Goal: Transaction & Acquisition: Subscribe to service/newsletter

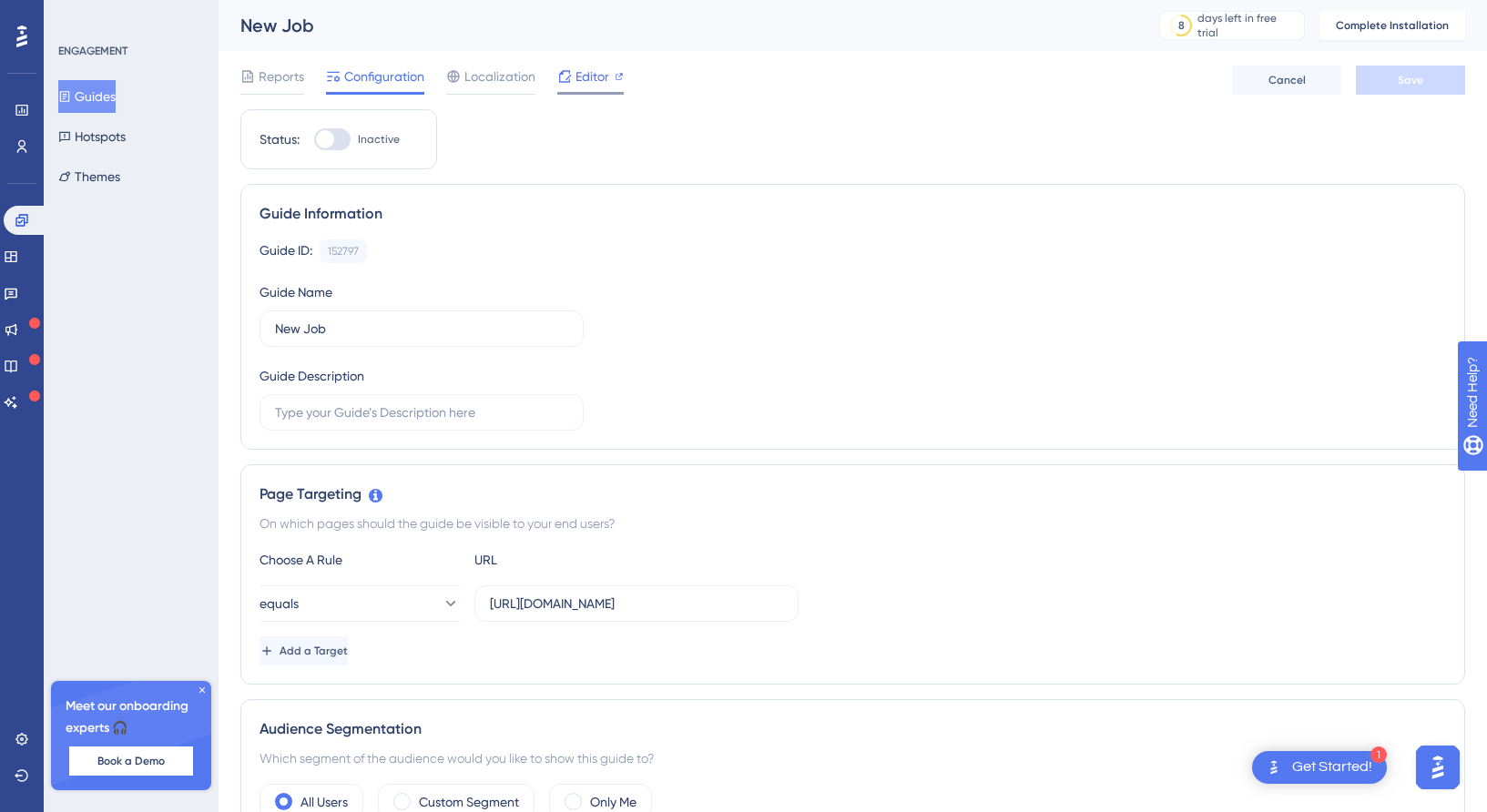
click at [557, 75] on icon at bounding box center [564, 76] width 14 height 14
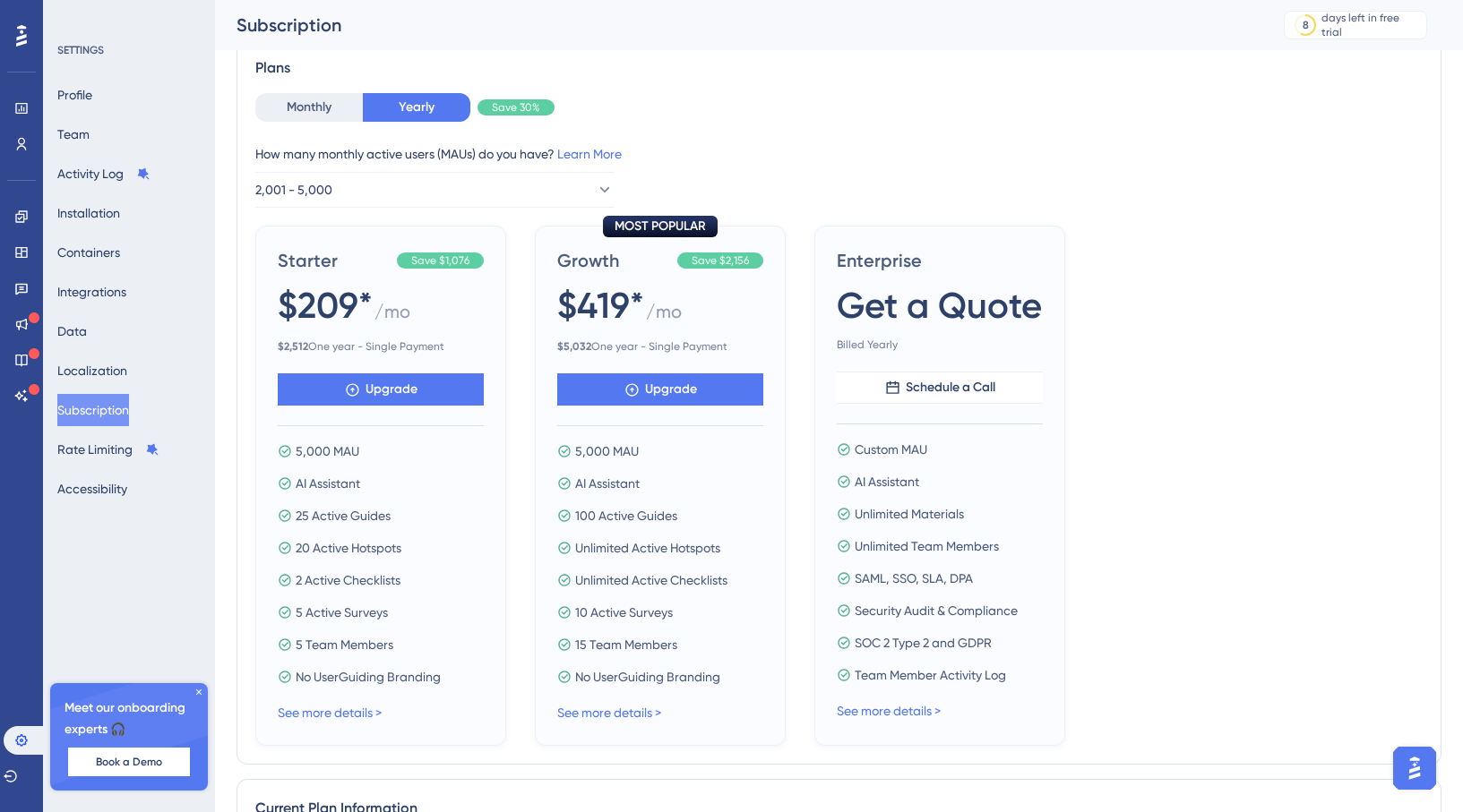
scroll to position [103, 0]
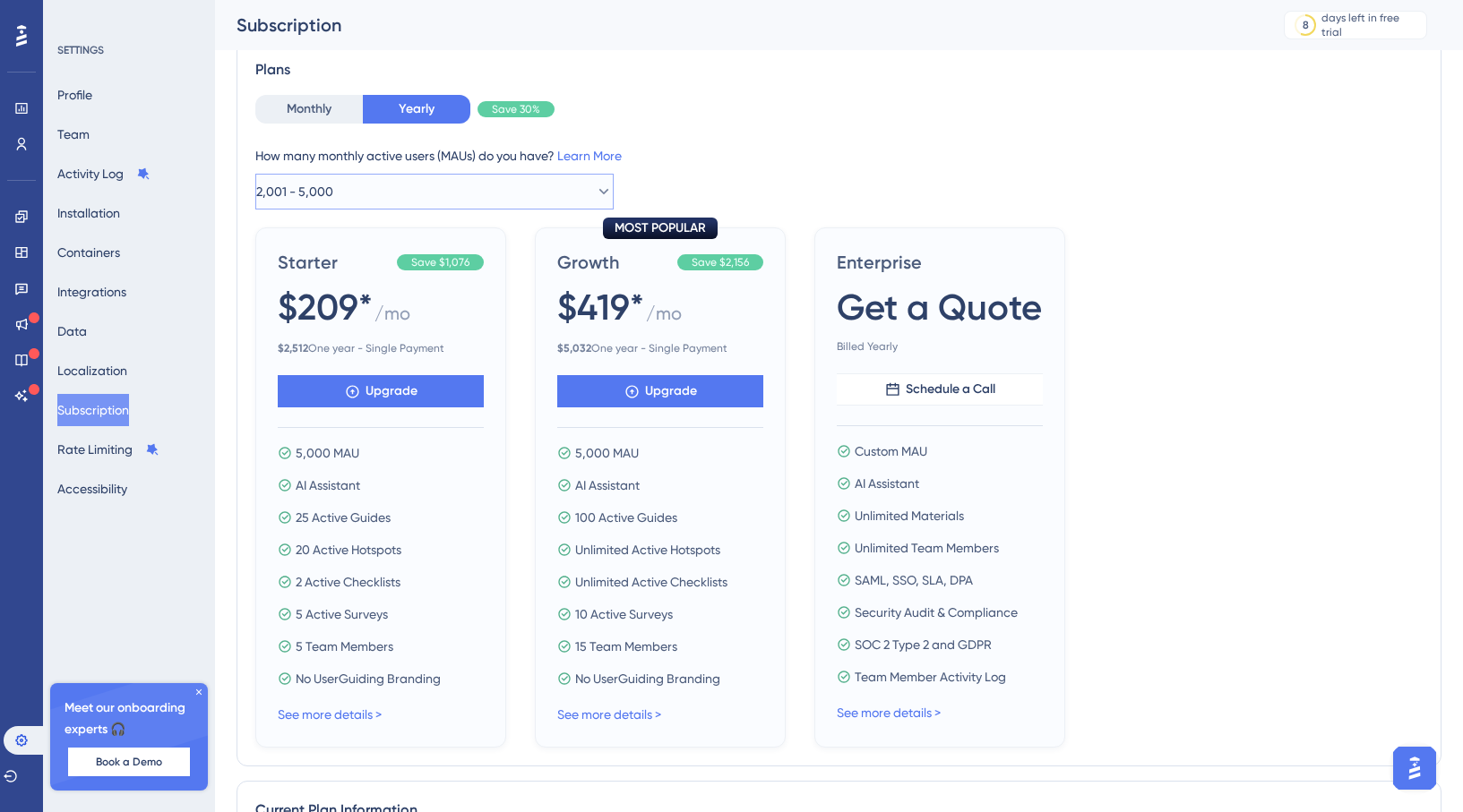
click at [579, 177] on button "2,001 - 5,000" at bounding box center [435, 192] width 359 height 36
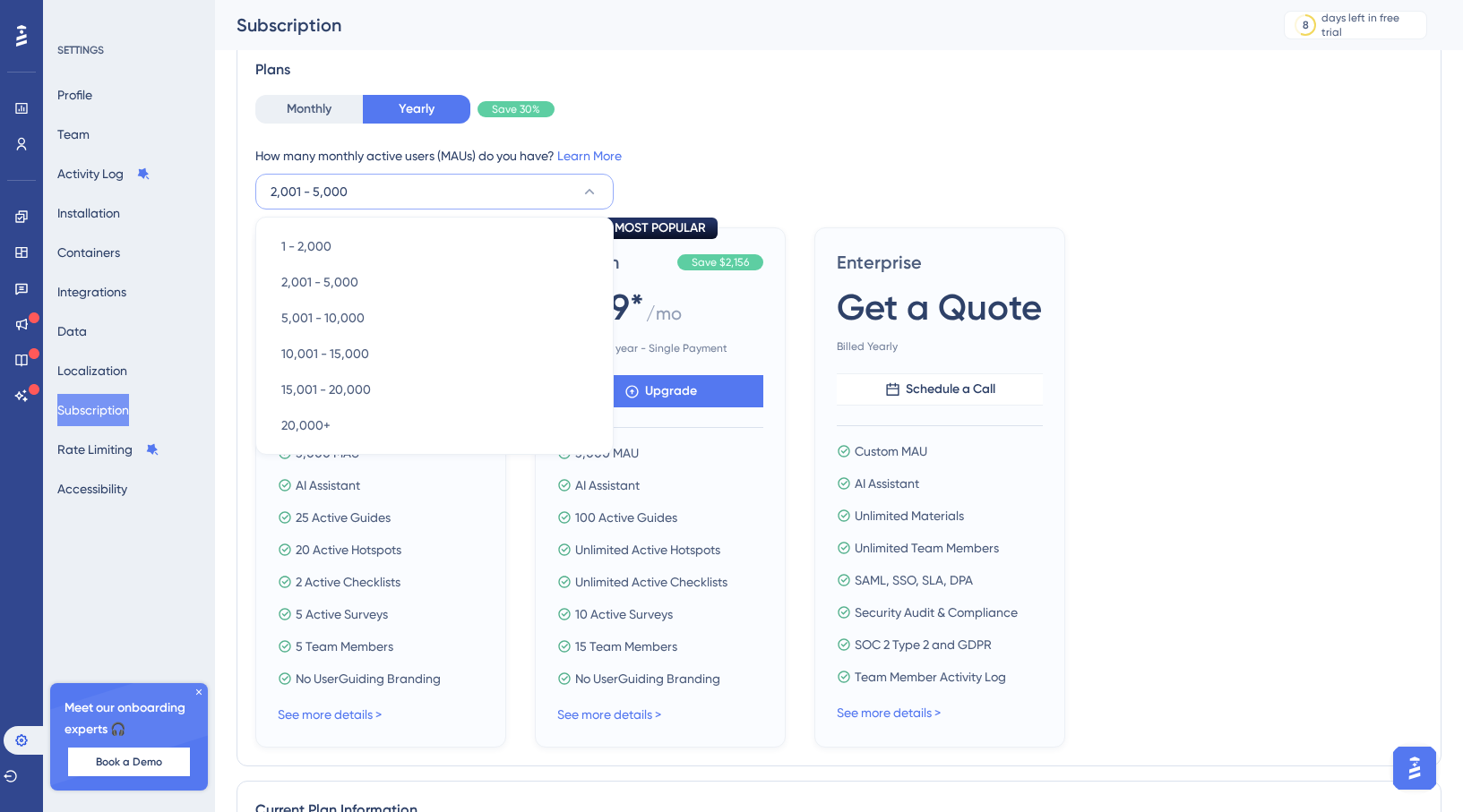
click at [579, 177] on button "2,001 - 5,000" at bounding box center [435, 192] width 359 height 36
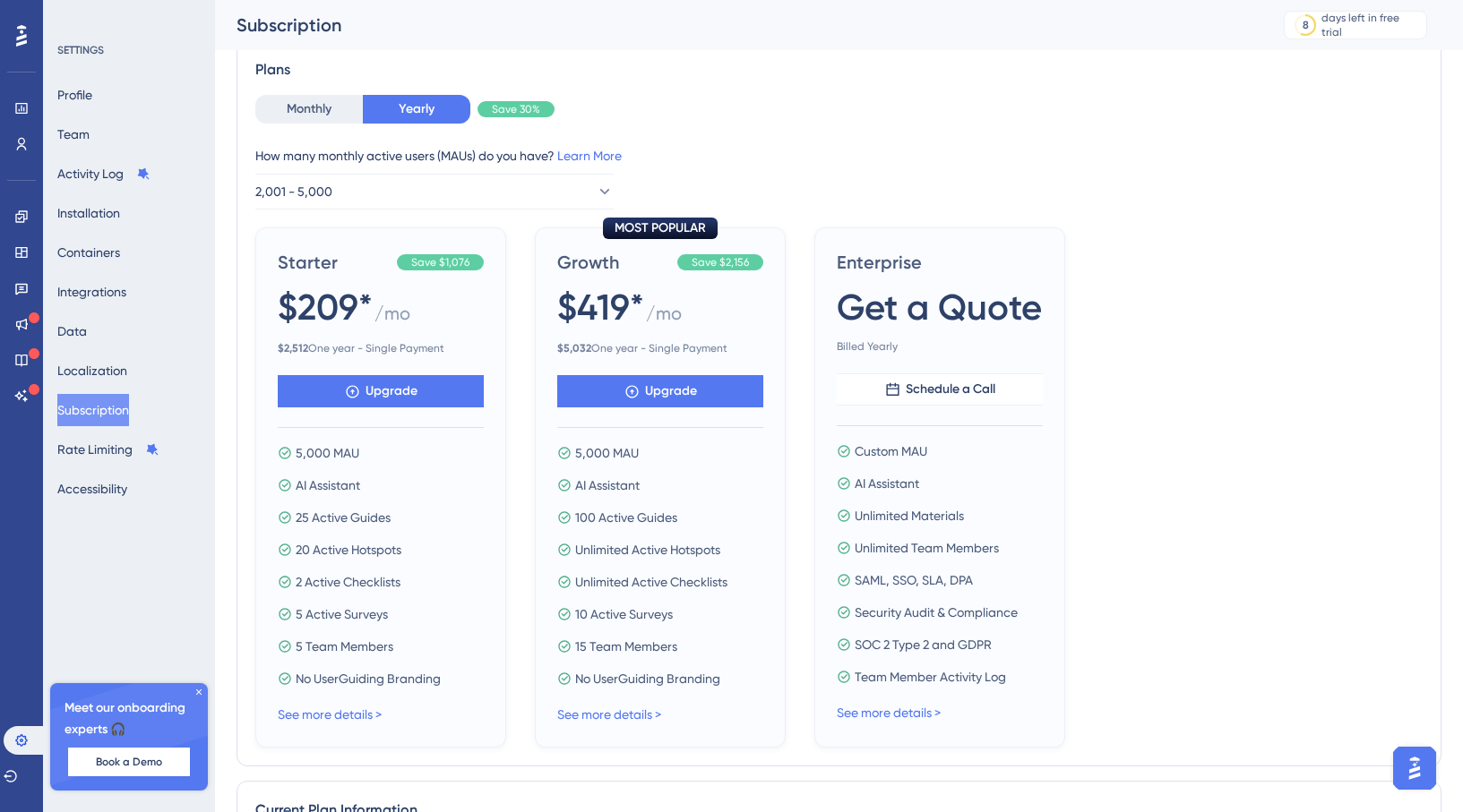
click at [757, 161] on div "How many monthly active users (MAUs) do you have? Learn More" at bounding box center [839, 155] width 1168 height 22
click at [595, 197] on icon at bounding box center [603, 191] width 18 height 18
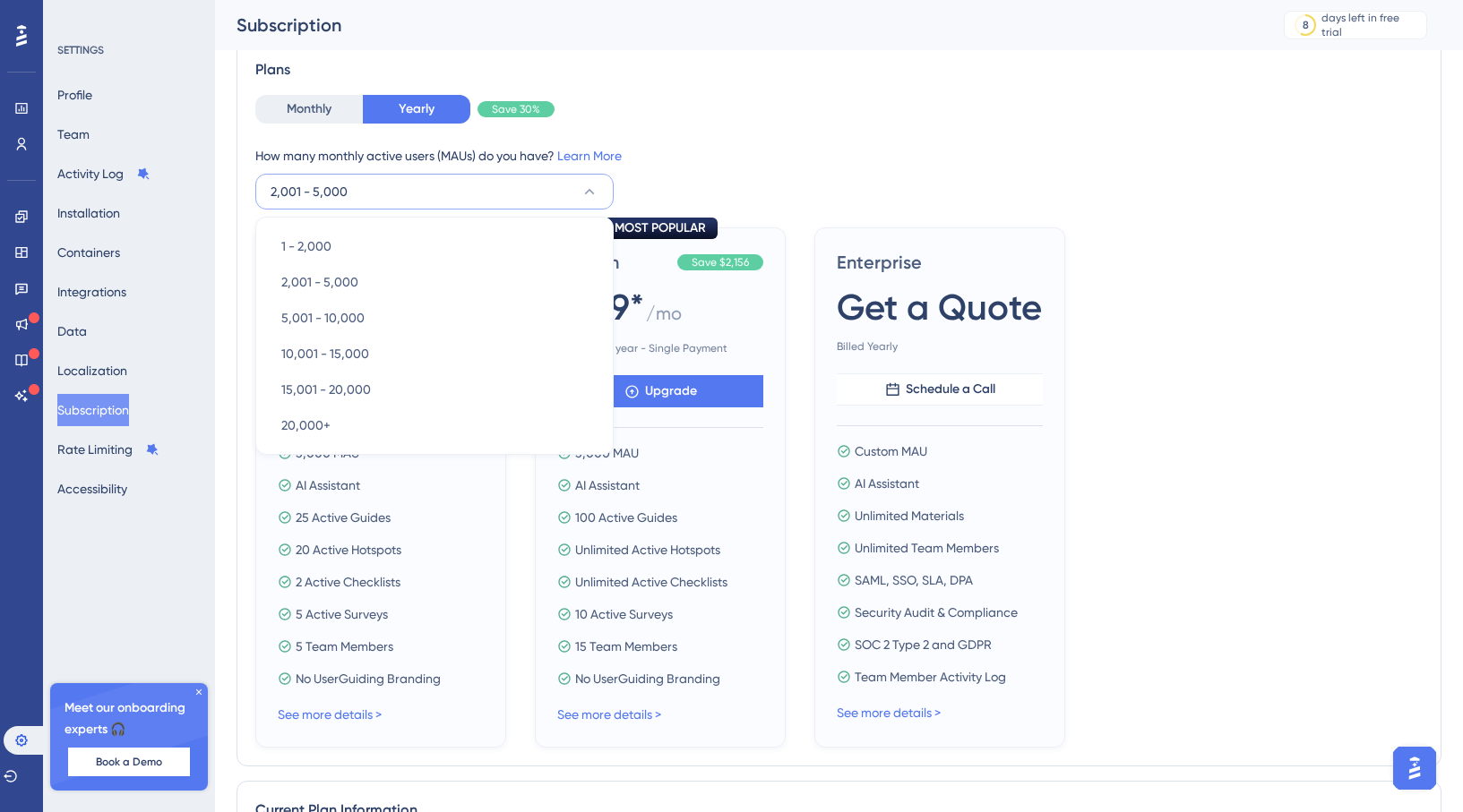
click at [590, 197] on icon at bounding box center [589, 191] width 18 height 18
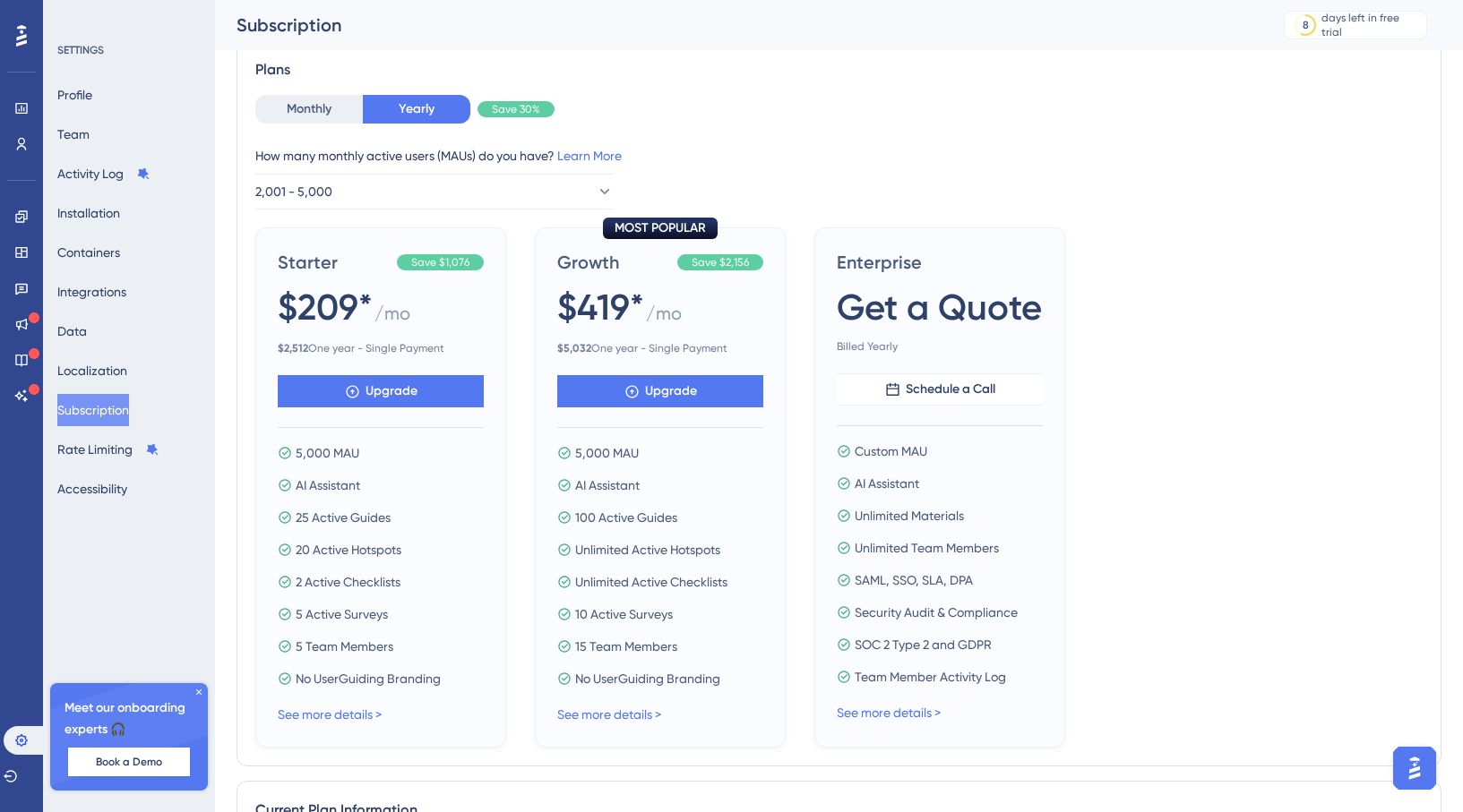
click at [775, 178] on div "How many monthly active users (MAUs) do you have? Learn More 2,001 - 5,000" at bounding box center [839, 177] width 1168 height 64
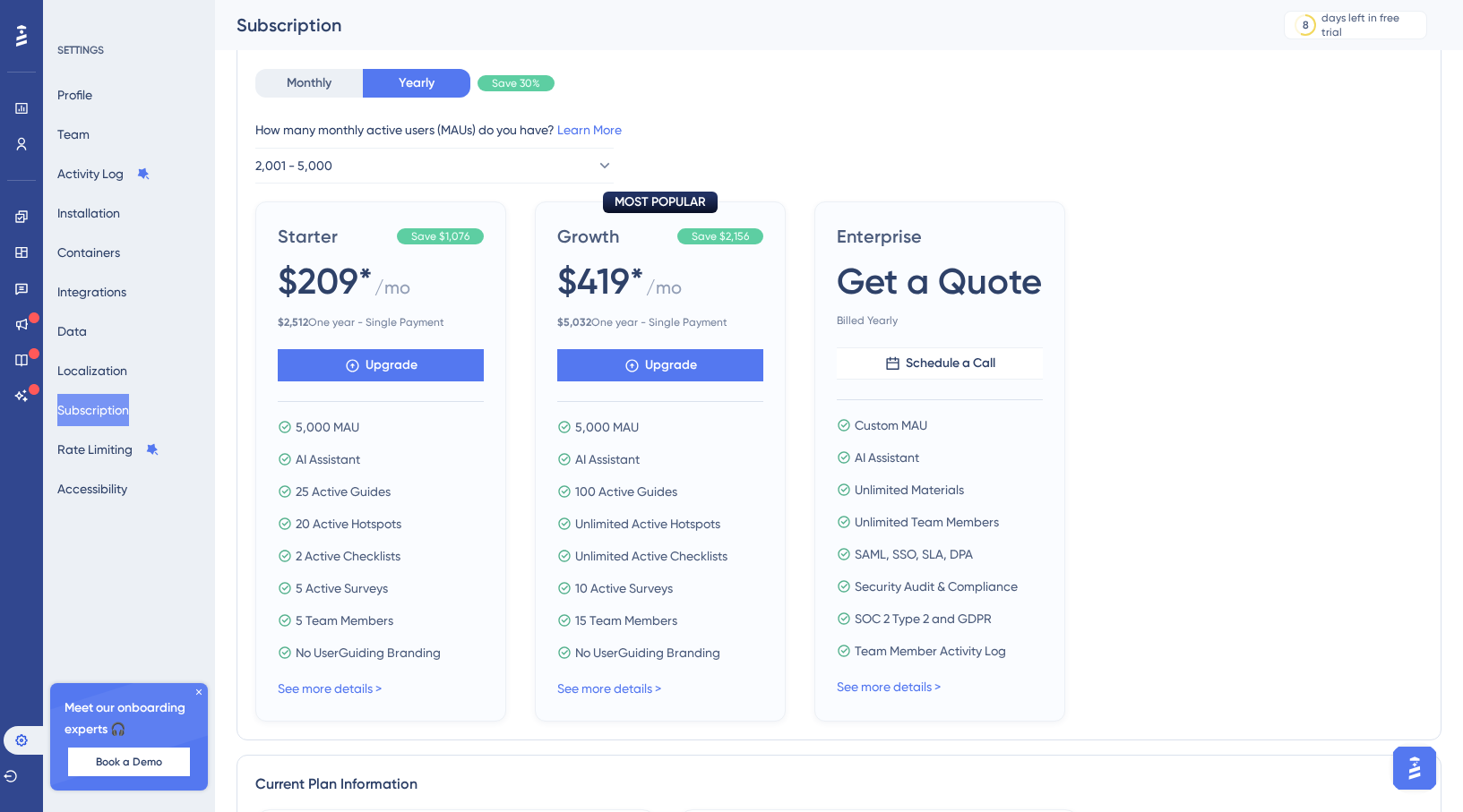
scroll to position [116, 0]
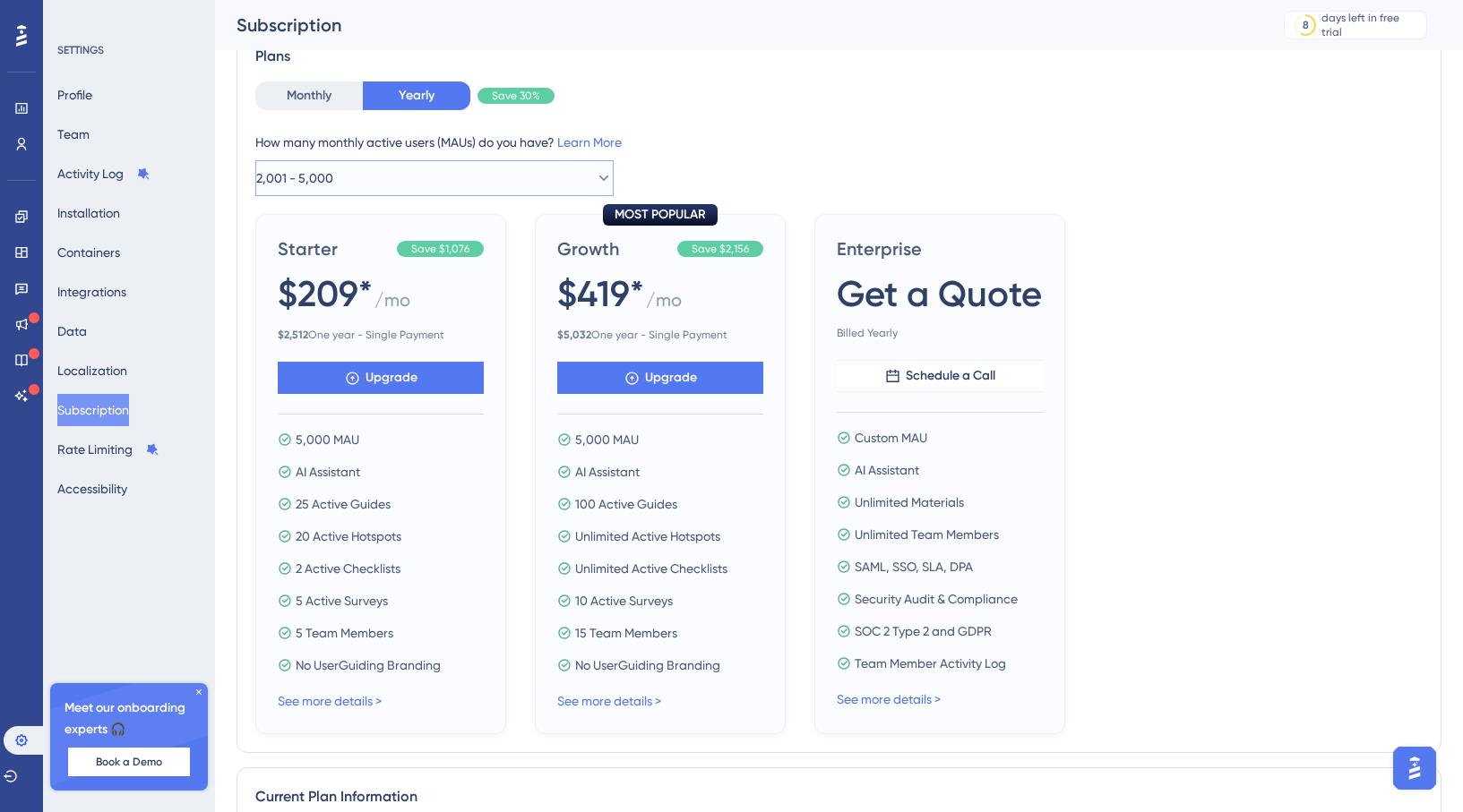
click at [470, 175] on button "2,001 - 5,000" at bounding box center [435, 178] width 359 height 36
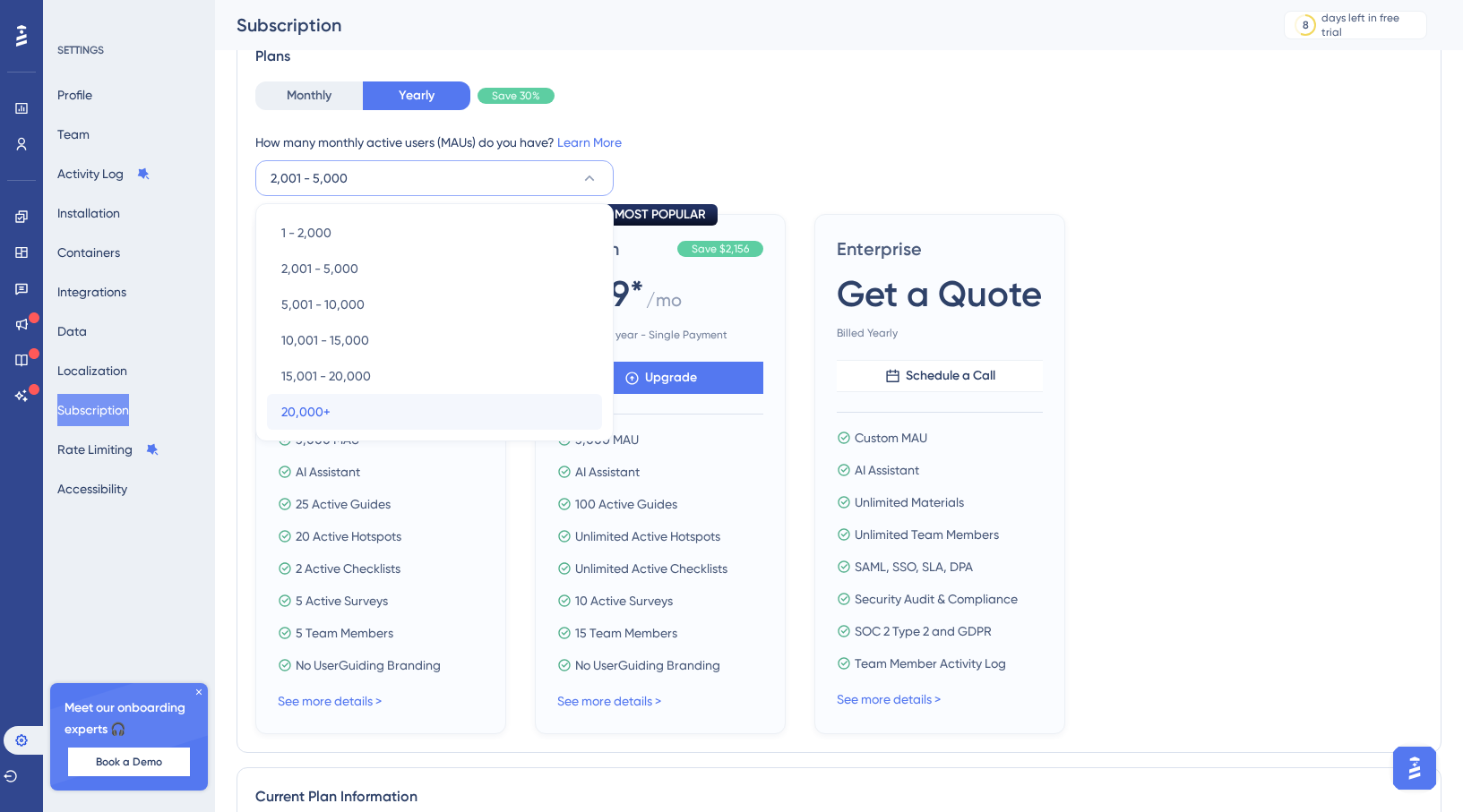
click at [393, 396] on div "20,000+ 20,000+" at bounding box center [435, 412] width 307 height 36
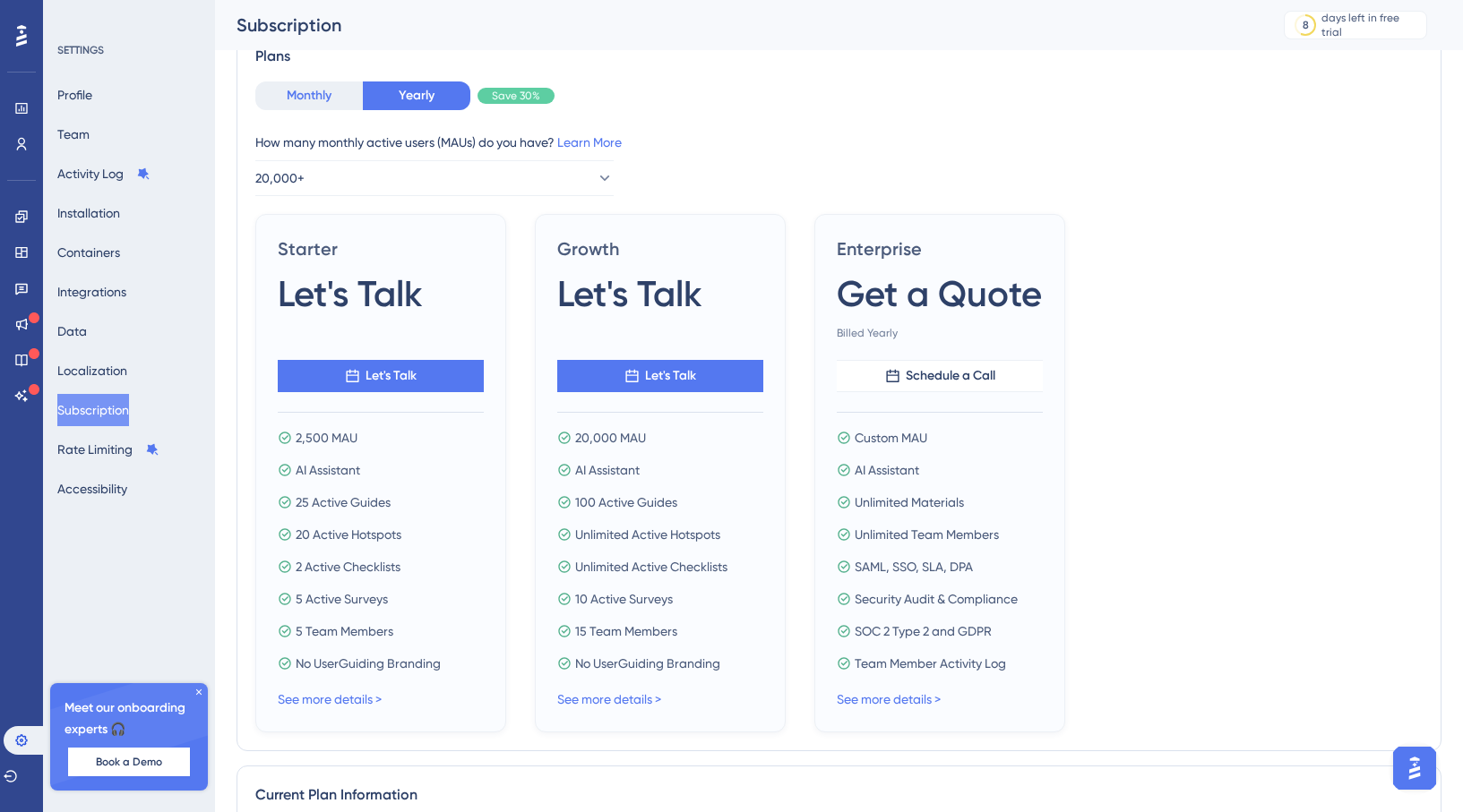
click at [322, 96] on button "Monthly" at bounding box center [310, 96] width 108 height 28
click at [381, 98] on button "Yearly" at bounding box center [417, 96] width 108 height 28
click at [316, 97] on button "Monthly" at bounding box center [310, 96] width 108 height 28
click at [384, 86] on button "Yearly" at bounding box center [417, 96] width 108 height 28
click at [511, 175] on button "20,000+" at bounding box center [435, 178] width 359 height 36
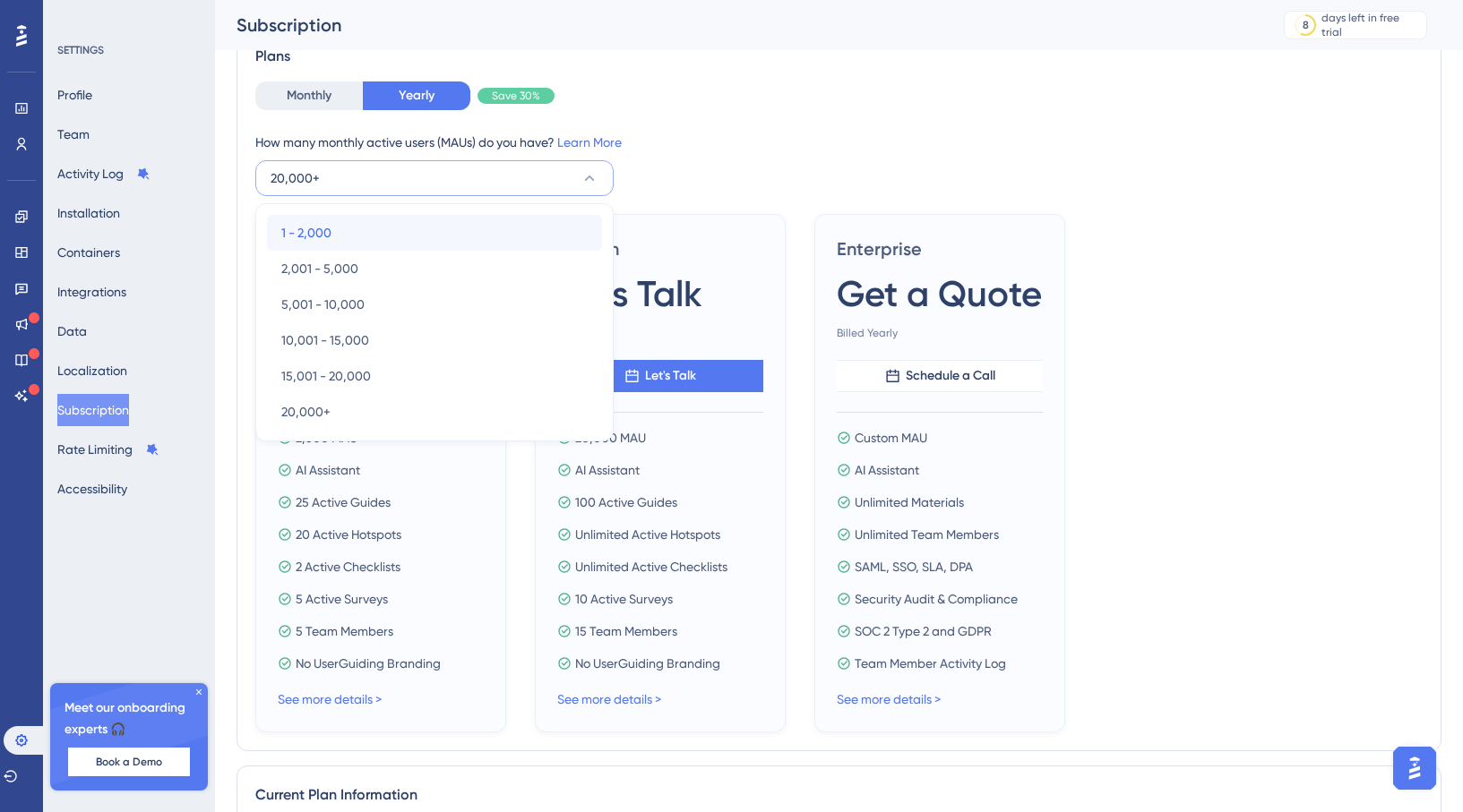
click at [500, 224] on div "1 - 2,000 1 - 2,000" at bounding box center [435, 233] width 307 height 36
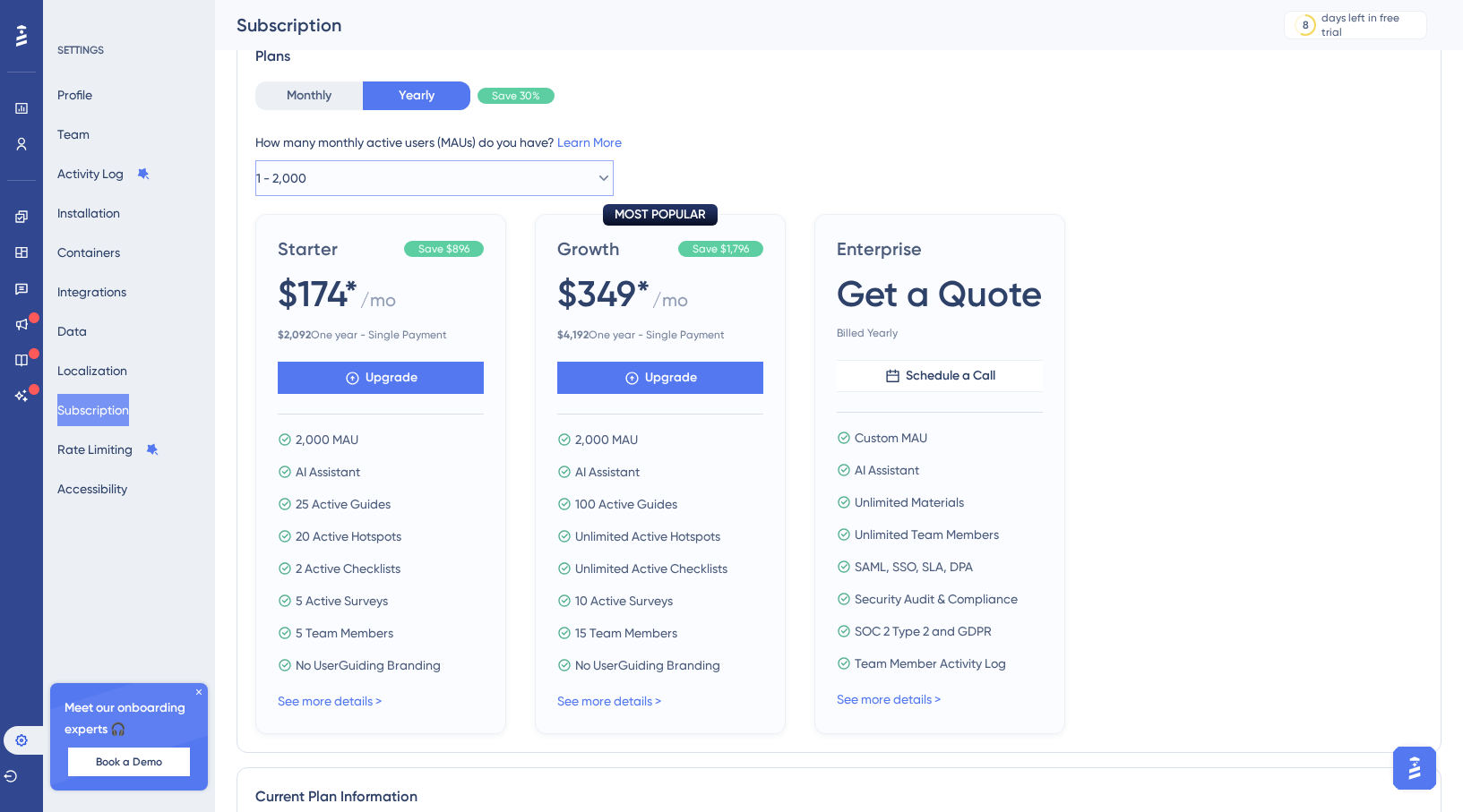
click at [529, 179] on button "1 - 2,000" at bounding box center [435, 178] width 359 height 36
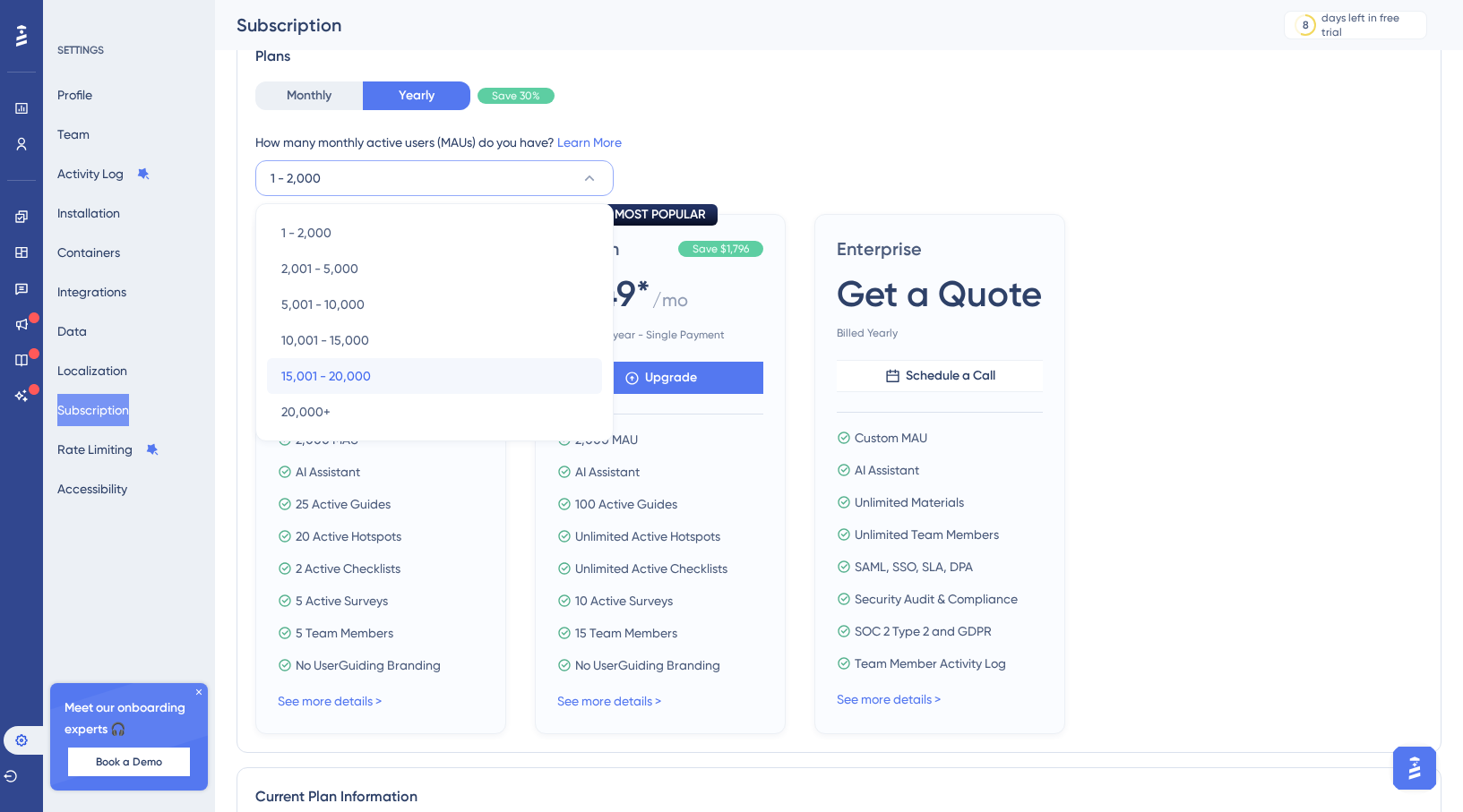
click at [481, 362] on div "15,001 - 20,000 15,001 - 20,000" at bounding box center [435, 377] width 307 height 36
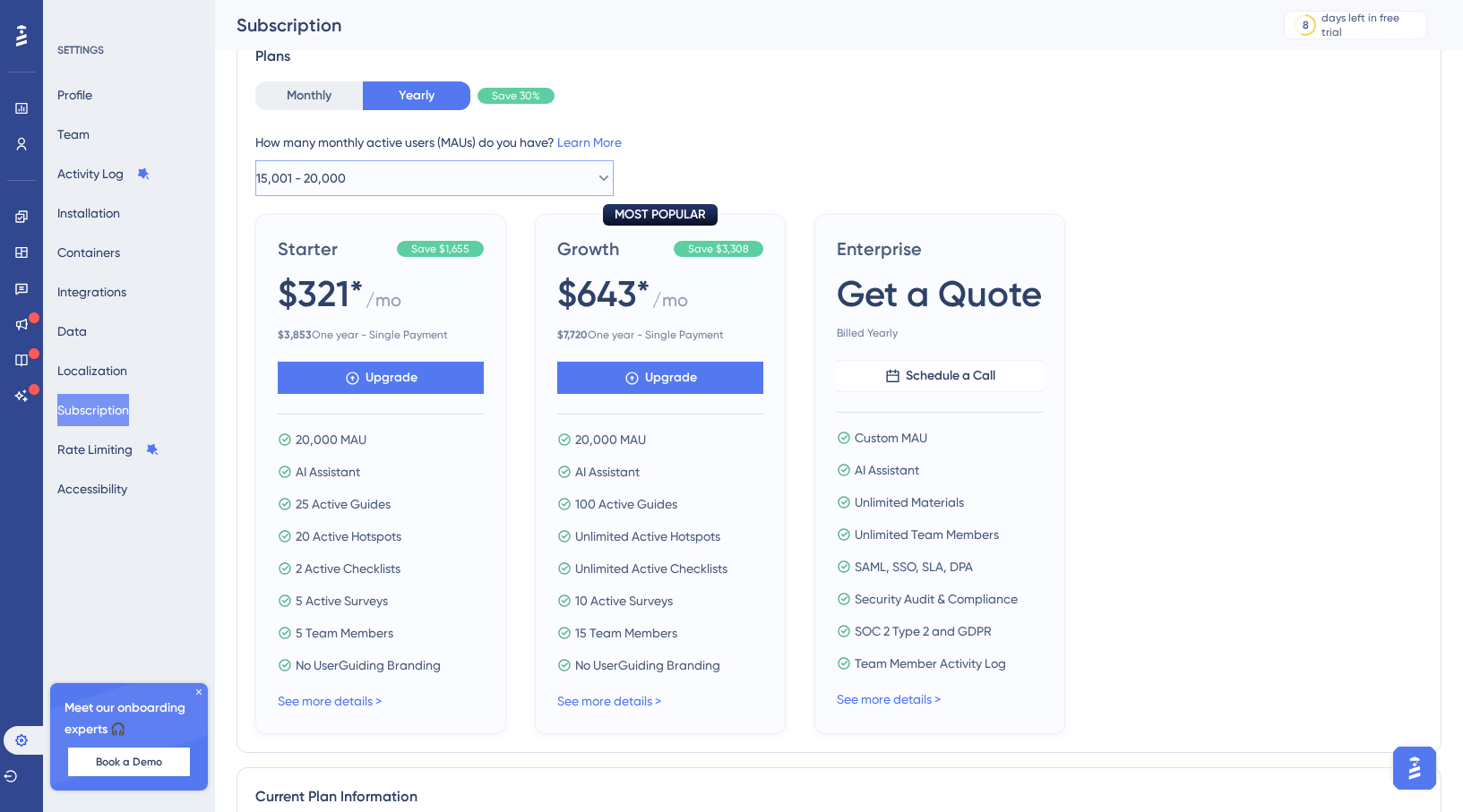
click at [511, 178] on button "15,001 - 20,000" at bounding box center [435, 178] width 359 height 36
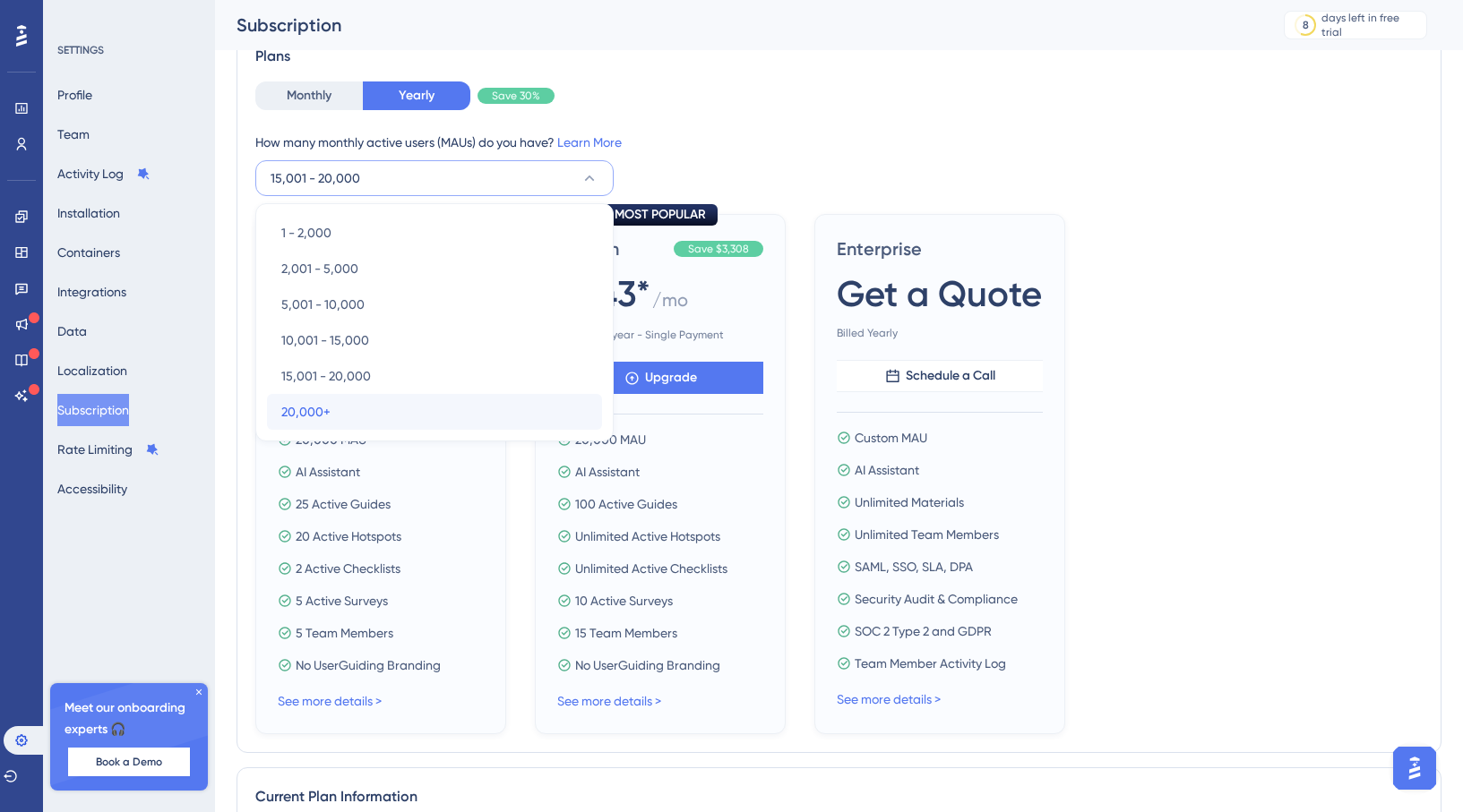
click at [447, 397] on div "20,000+ 20,000+" at bounding box center [435, 412] width 307 height 36
